Goal: Task Accomplishment & Management: Use online tool/utility

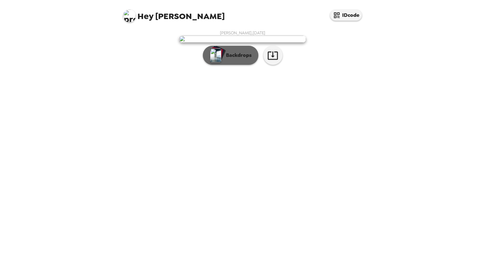
click at [240, 59] on p "Backdrops" at bounding box center [237, 55] width 29 height 8
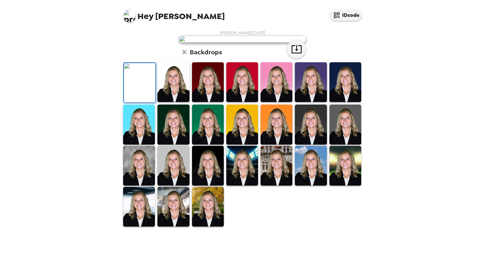
scroll to position [84, 0]
click at [170, 185] on img at bounding box center [174, 166] width 32 height 40
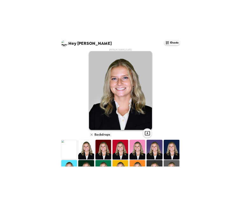
scroll to position [0, 0]
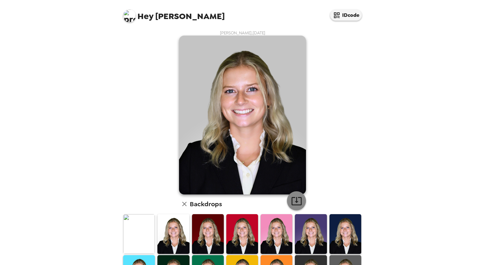
click at [297, 201] on icon "button" at bounding box center [296, 200] width 11 height 11
